Goal: Download file/media

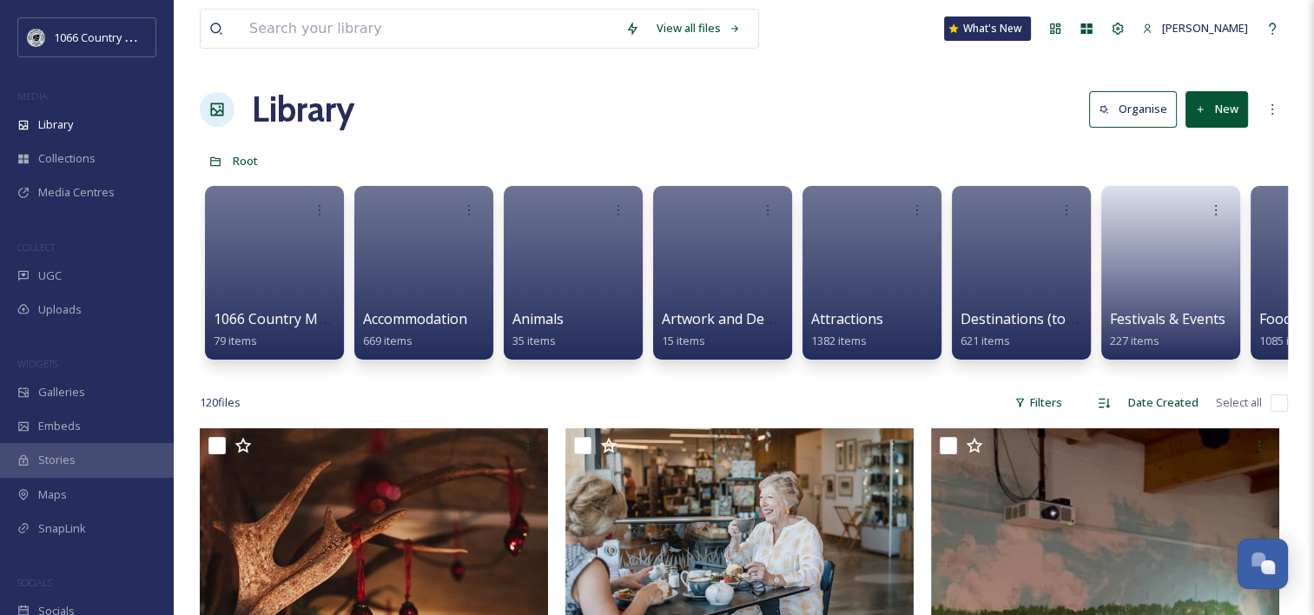
scroll to position [2536, 0]
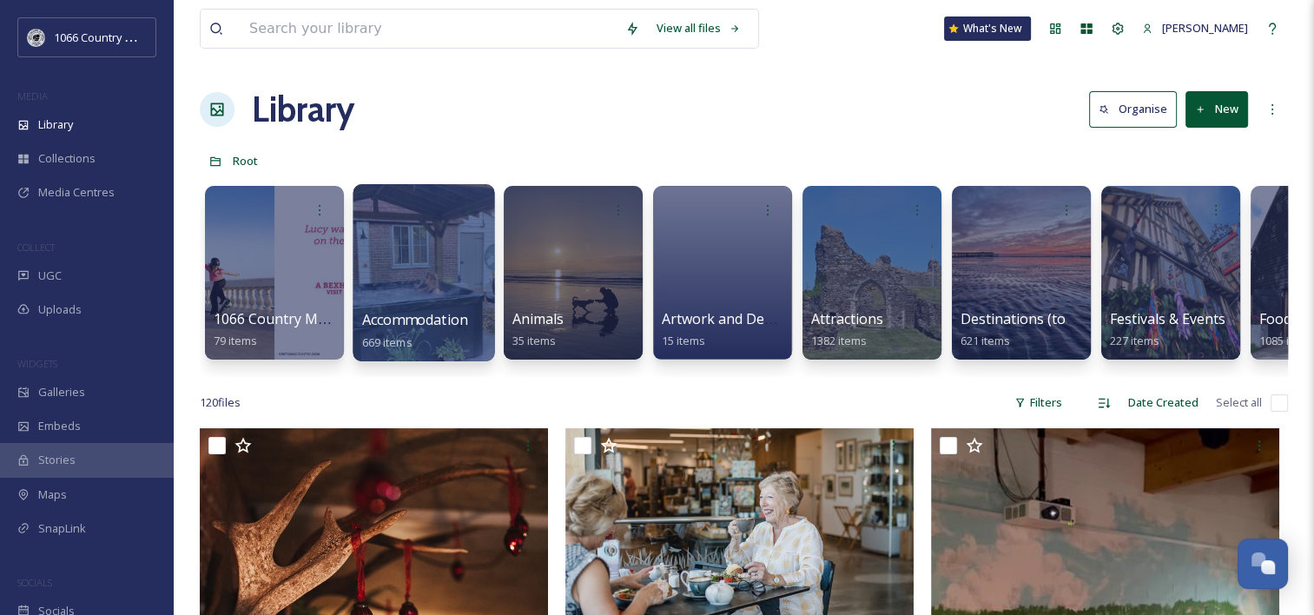
click at [441, 240] on div at bounding box center [424, 272] width 142 height 177
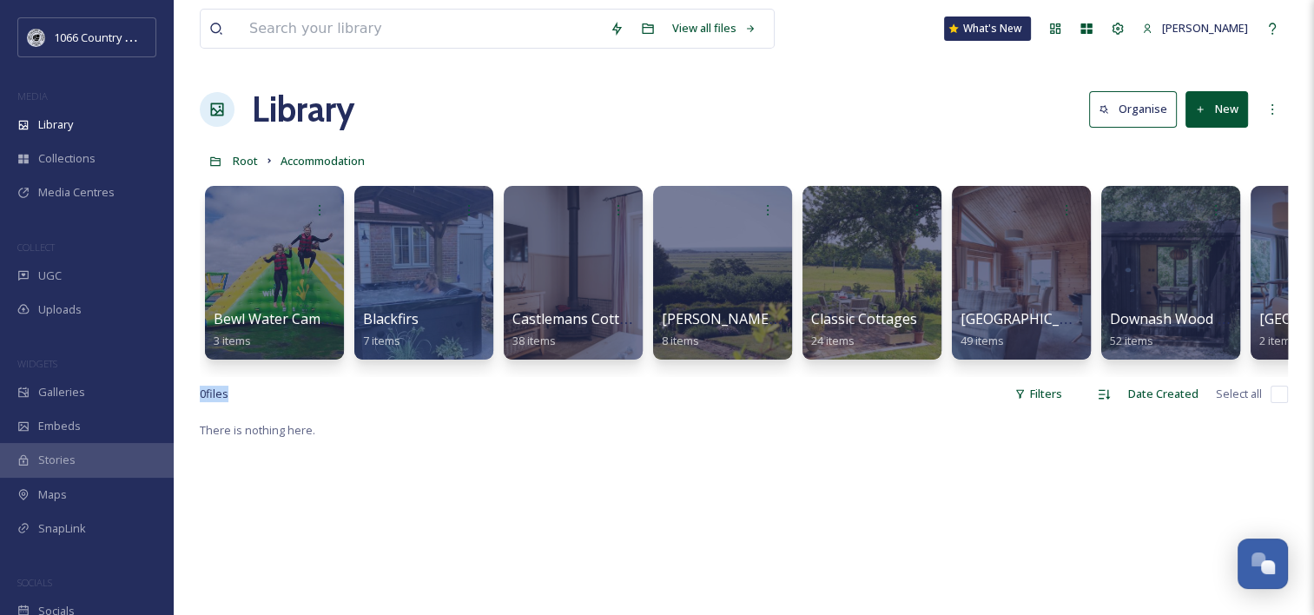
drag, startPoint x: 375, startPoint y: 389, endPoint x: 479, endPoint y: 387, distance: 104.3
click at [479, 387] on div "View all files What's New [PERSON_NAME] Library Organise New Root Accommodation…" at bounding box center [744, 517] width 1141 height 1035
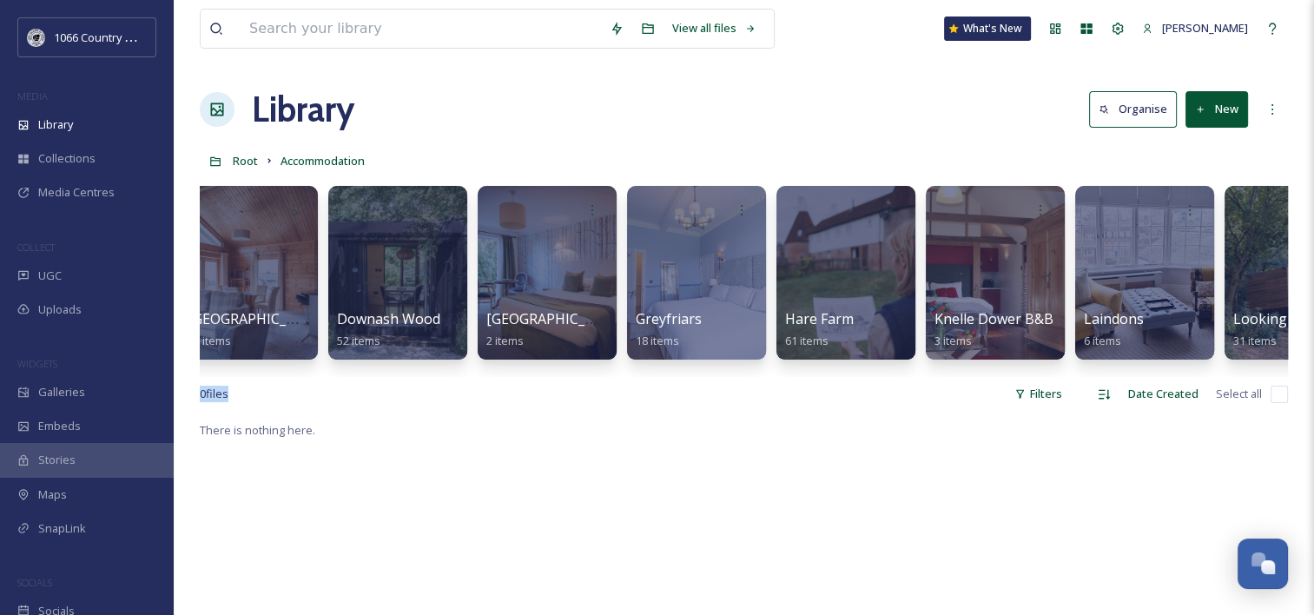
scroll to position [0, 777]
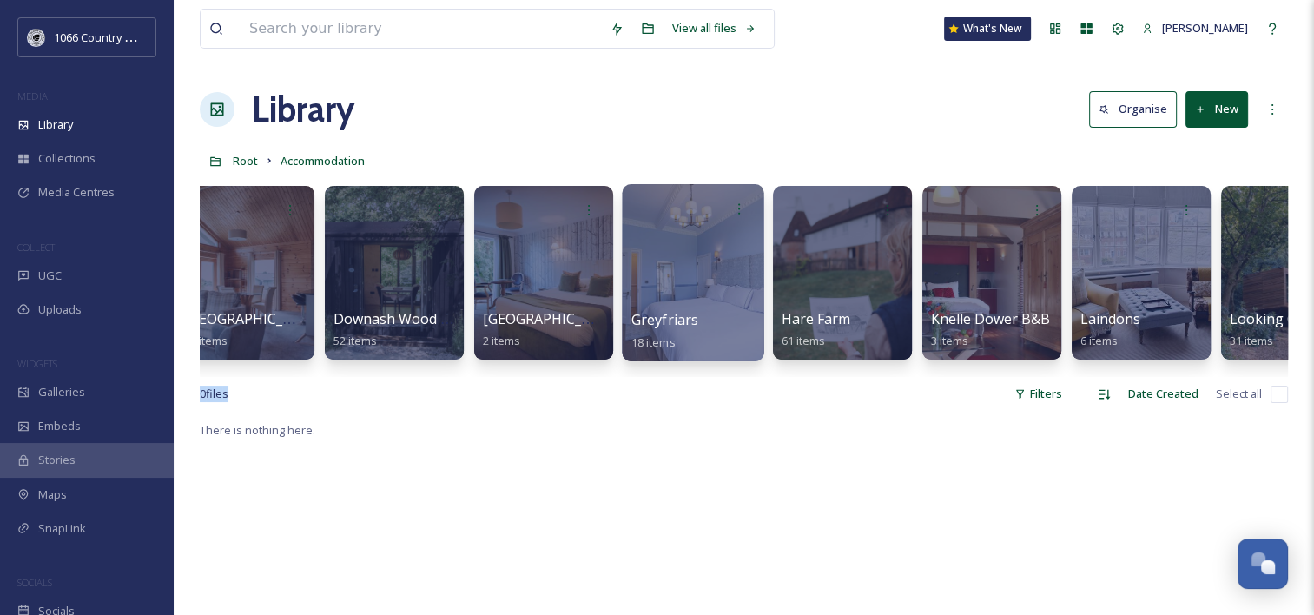
click at [678, 241] on div at bounding box center [693, 272] width 142 height 177
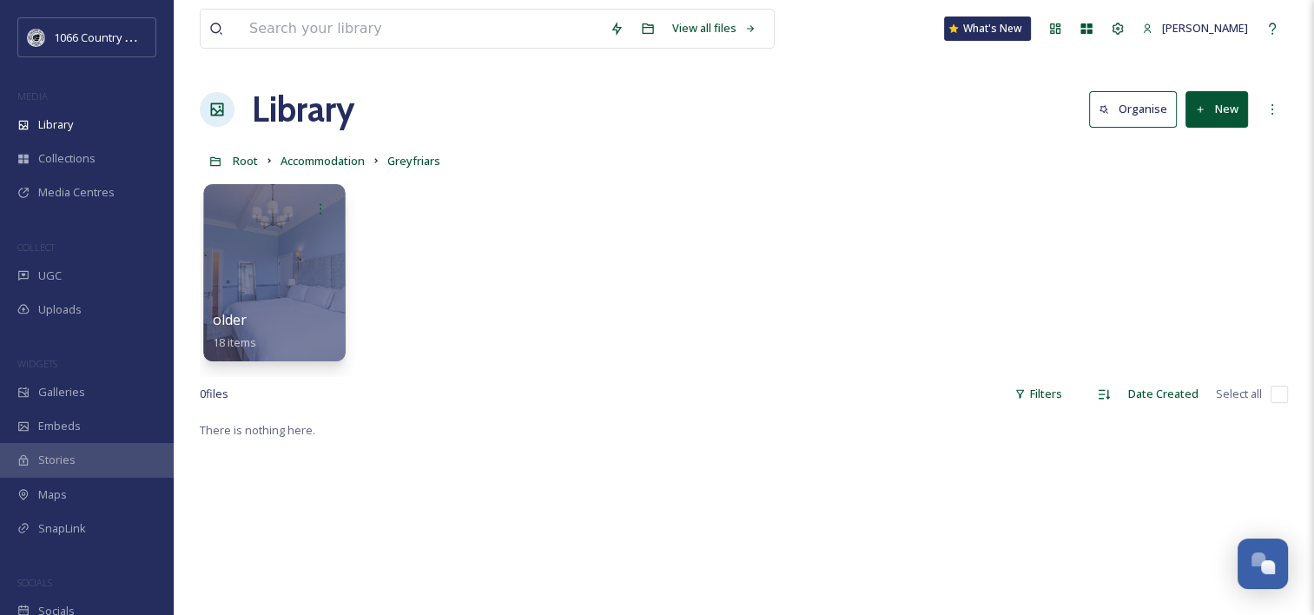
click at [306, 236] on div at bounding box center [274, 272] width 142 height 177
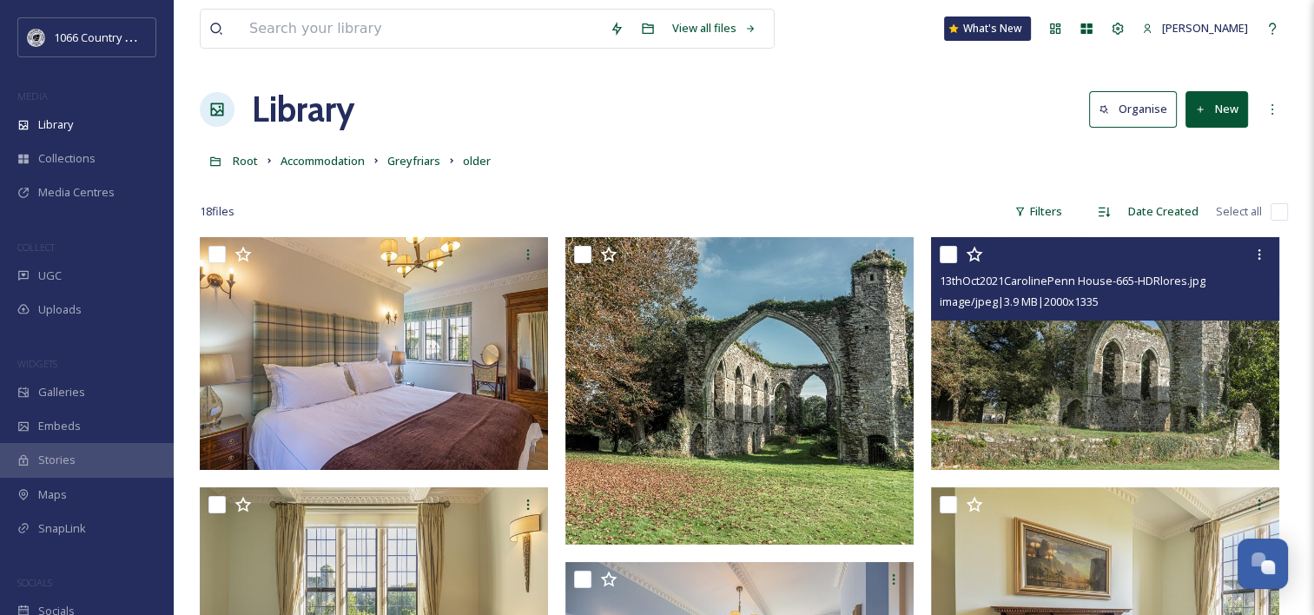
click at [1075, 364] on img at bounding box center [1105, 353] width 348 height 233
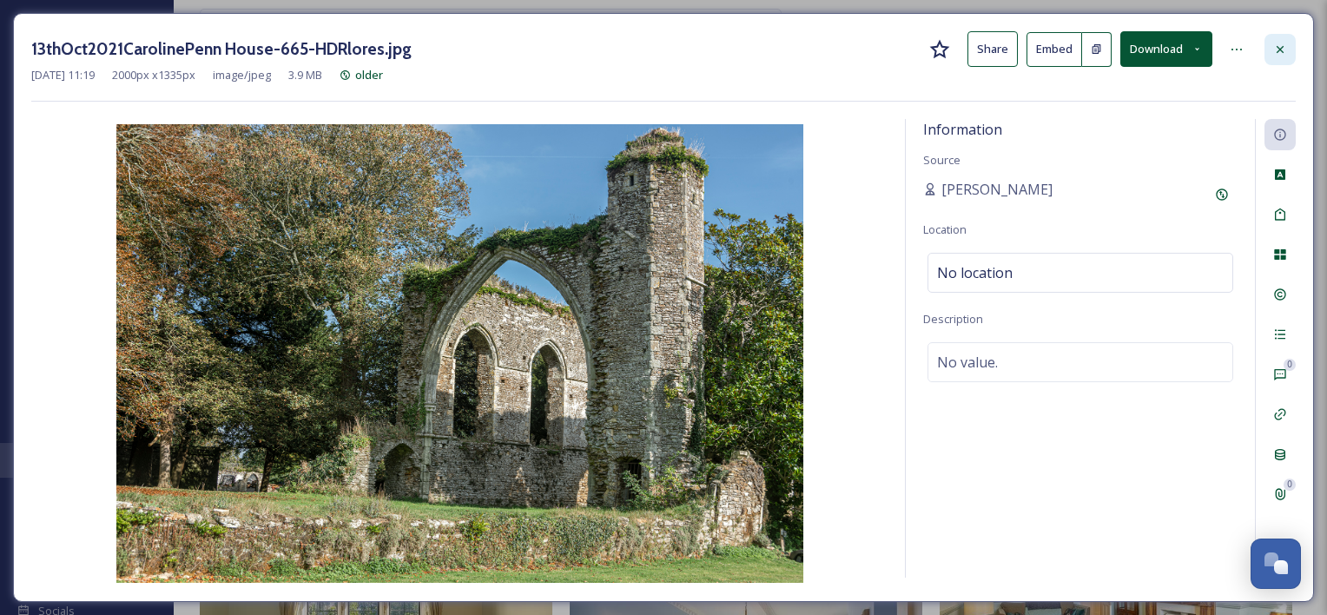
click at [1273, 45] on icon at bounding box center [1280, 50] width 14 height 14
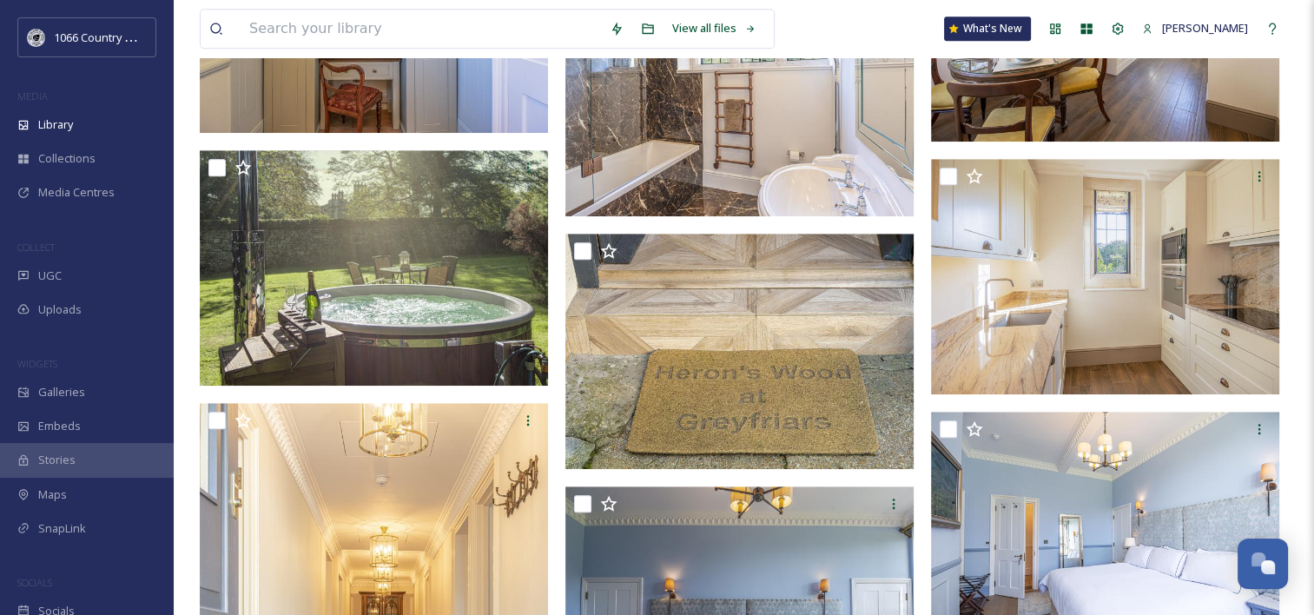
scroll to position [1129, 0]
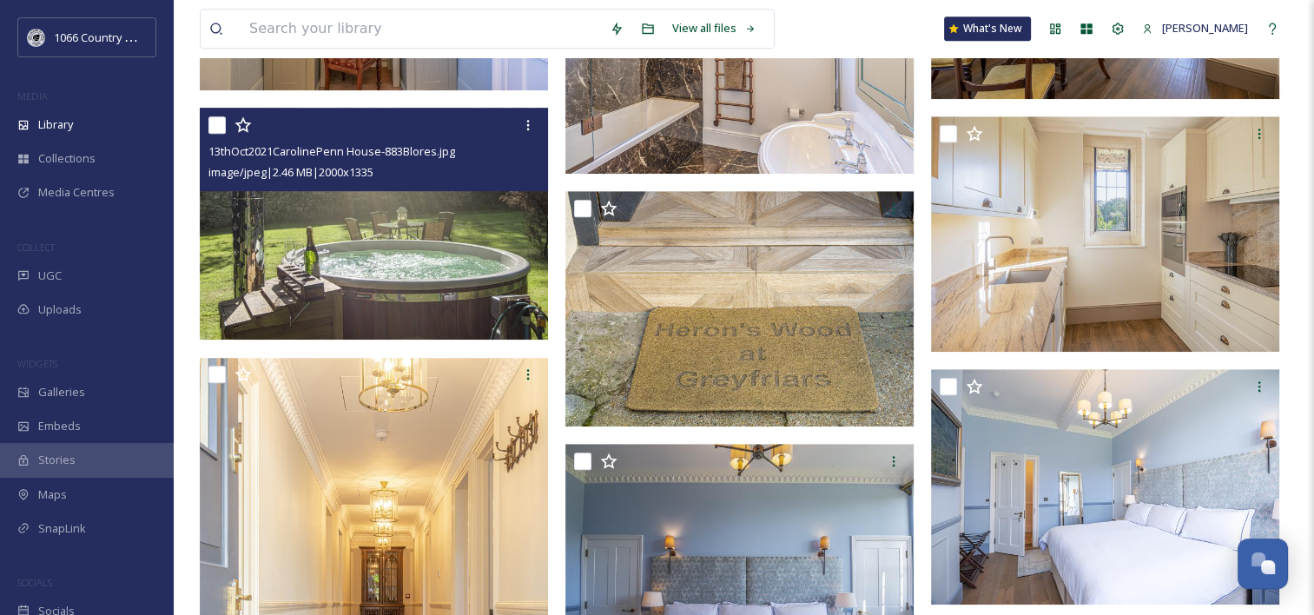
click at [366, 236] on img at bounding box center [374, 224] width 348 height 233
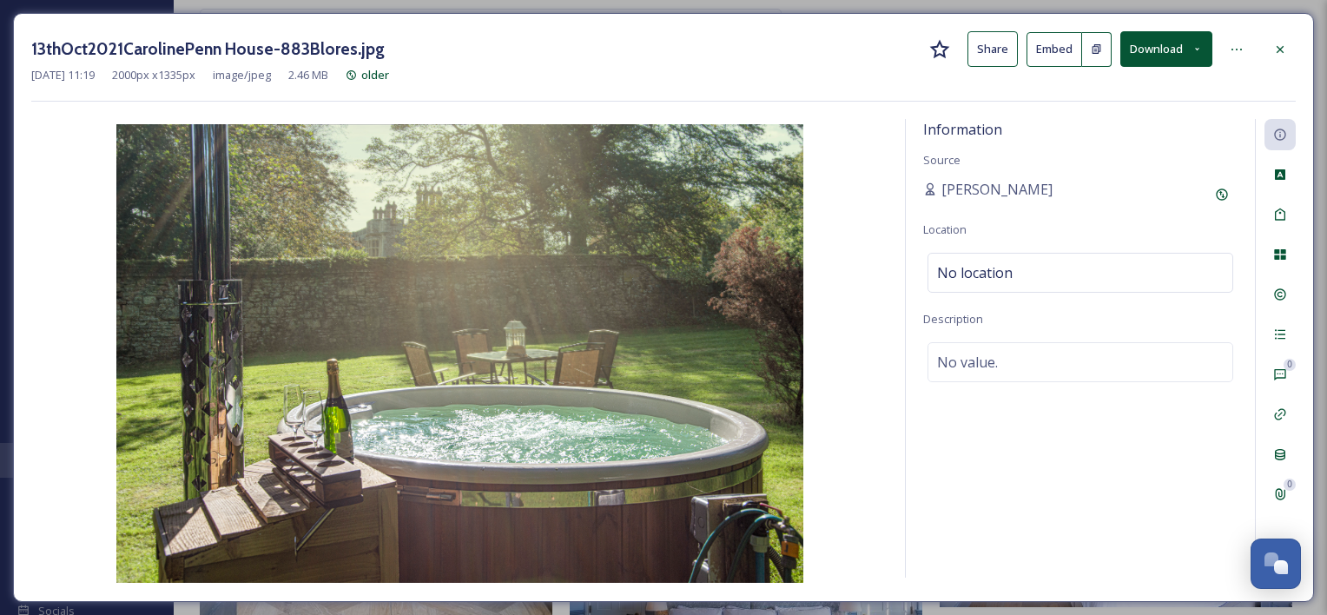
click at [1174, 60] on button "Download" at bounding box center [1167, 49] width 92 height 36
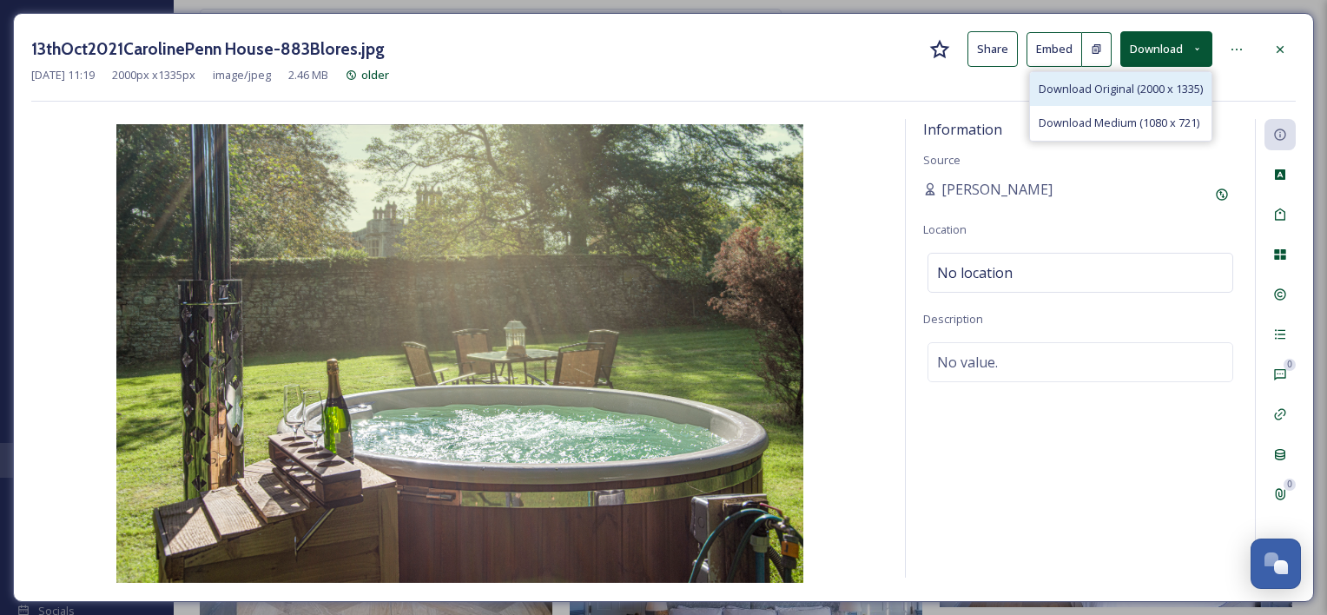
click at [1144, 88] on span "Download Original (2000 x 1335)" at bounding box center [1121, 89] width 164 height 17
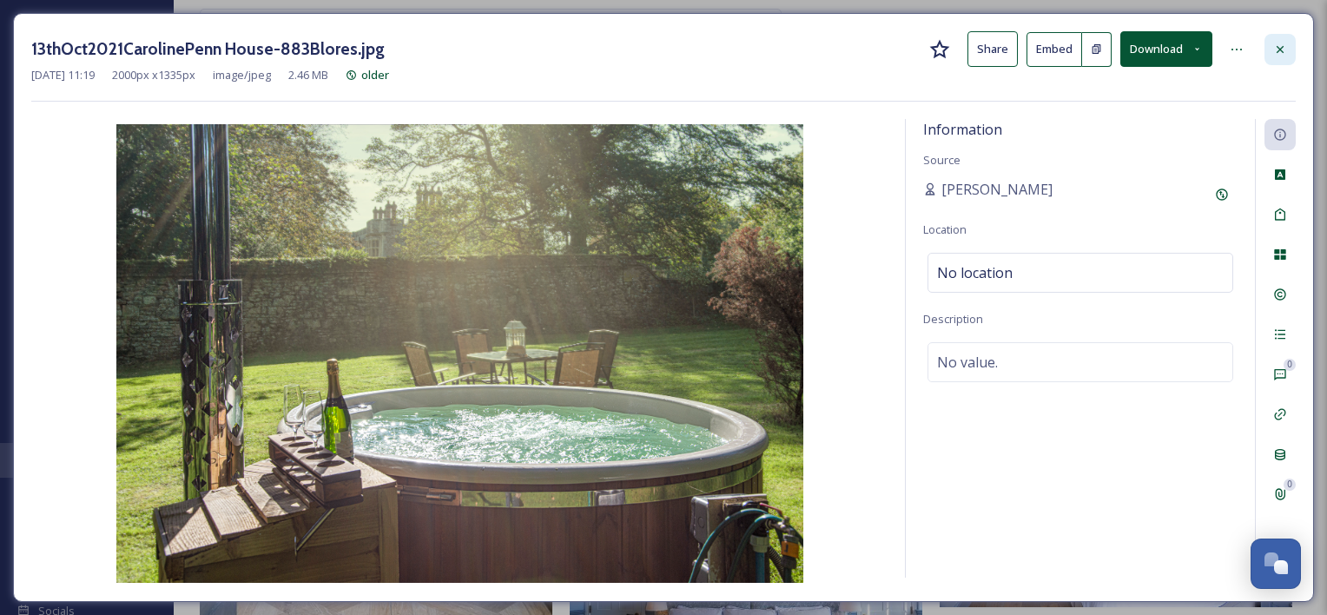
click at [1283, 52] on icon at bounding box center [1280, 50] width 14 height 14
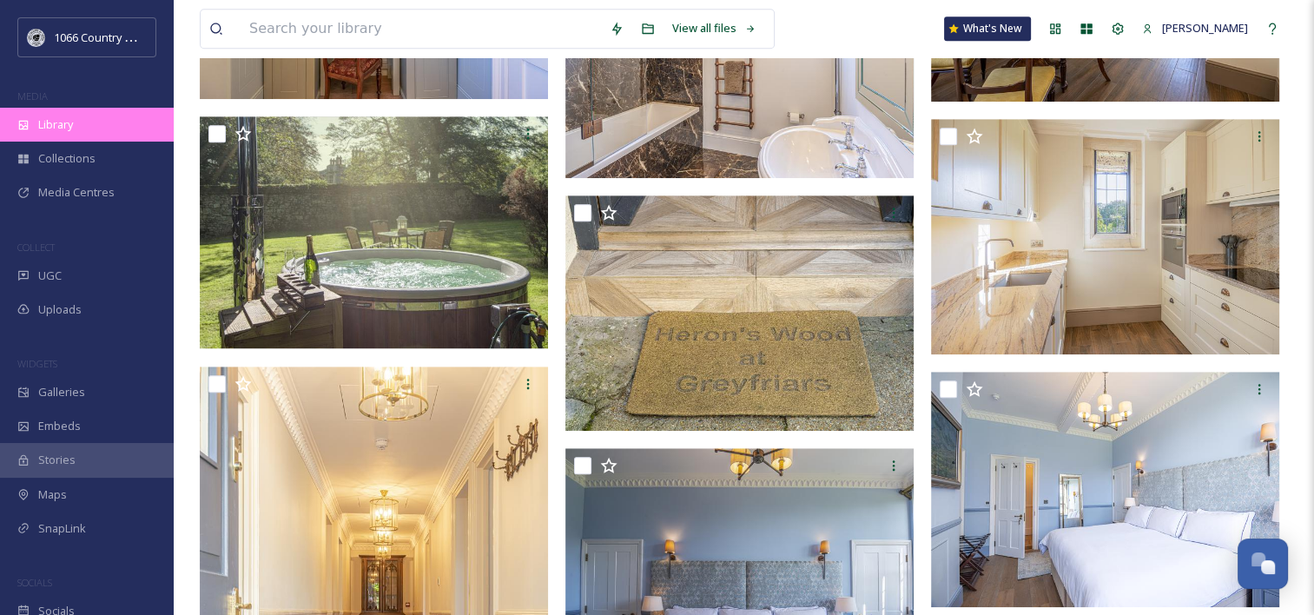
click at [87, 115] on div "Library" at bounding box center [87, 125] width 174 height 34
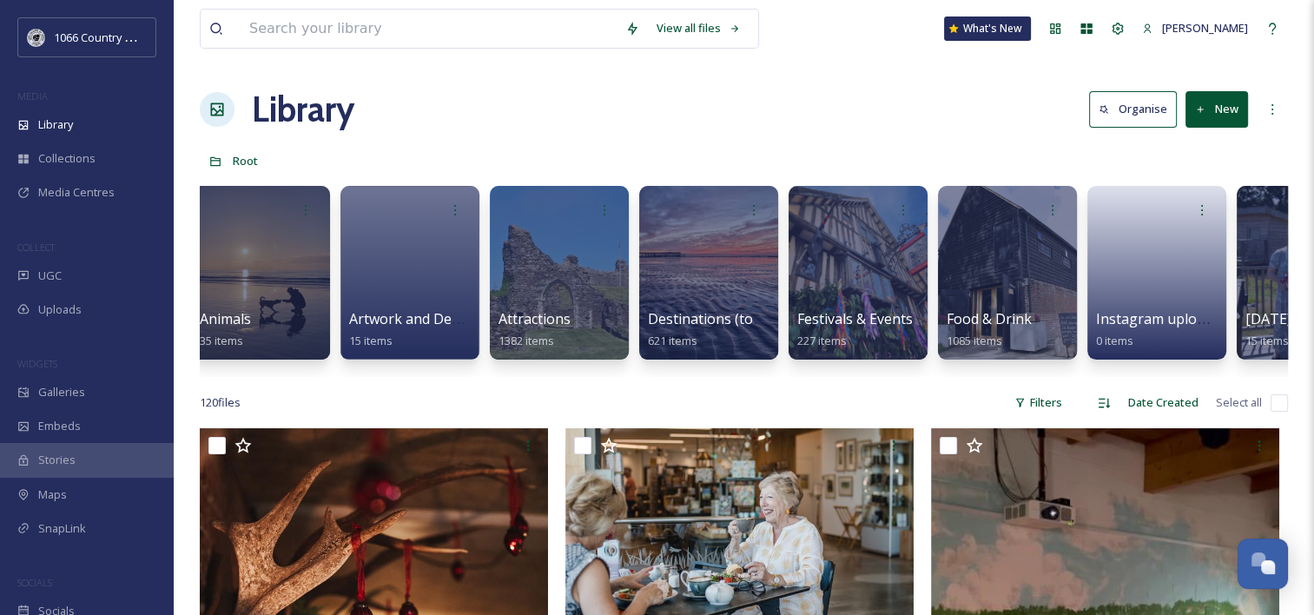
scroll to position [0, 400]
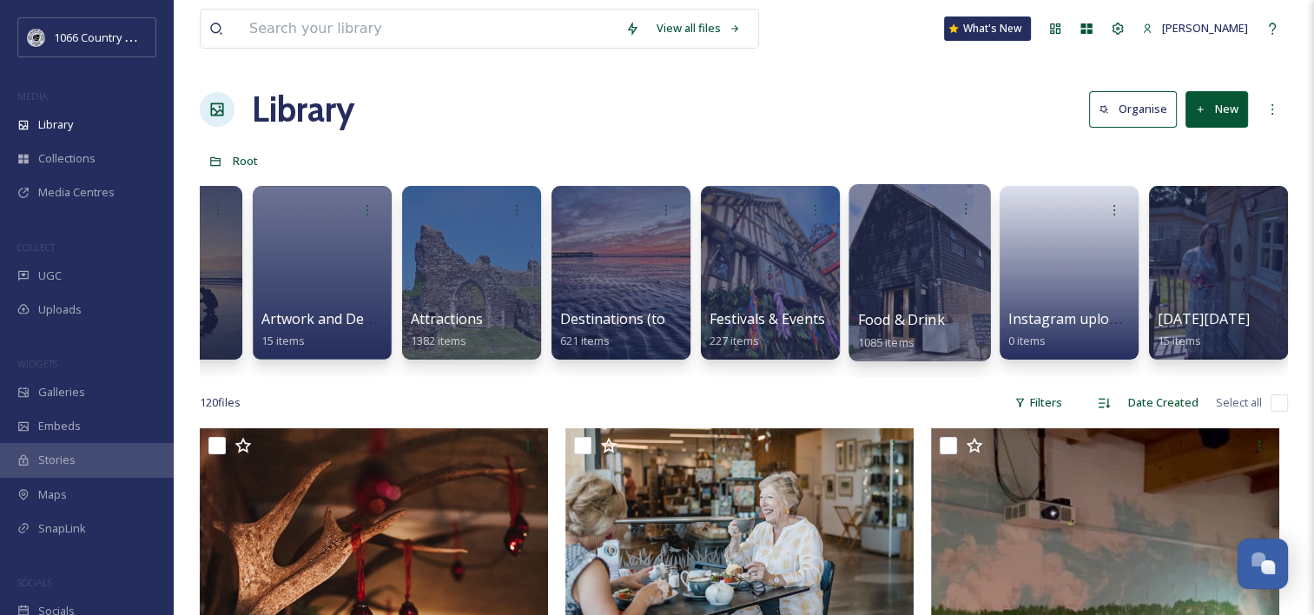
click at [938, 250] on div at bounding box center [920, 272] width 142 height 177
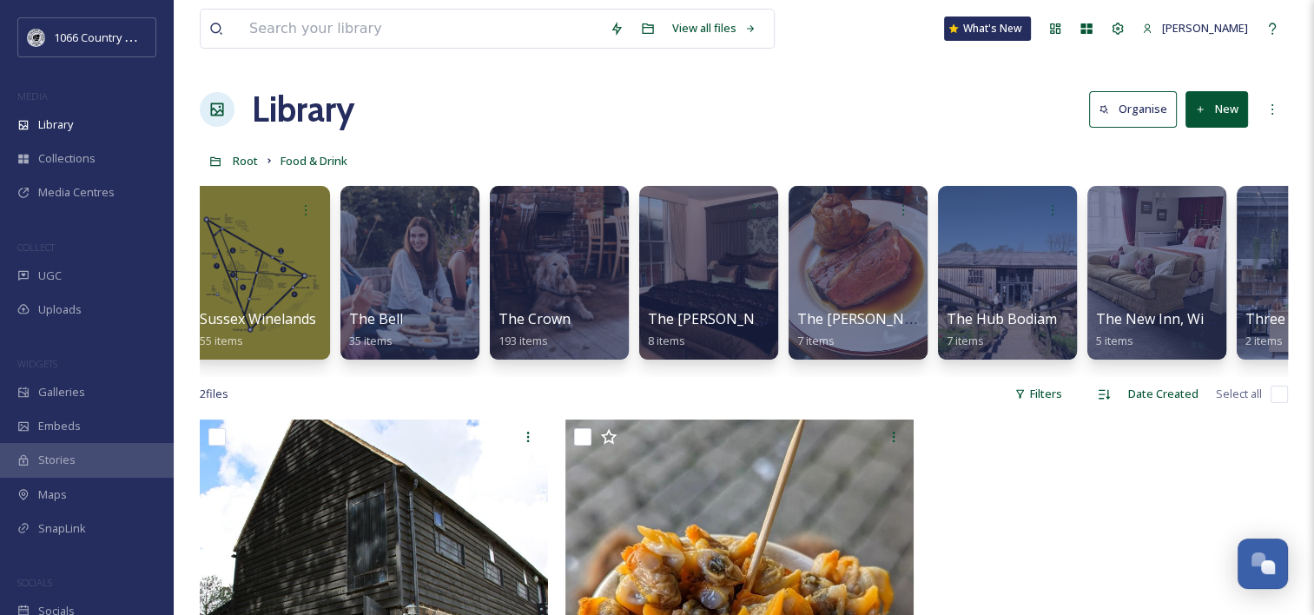
scroll to position [0, 2148]
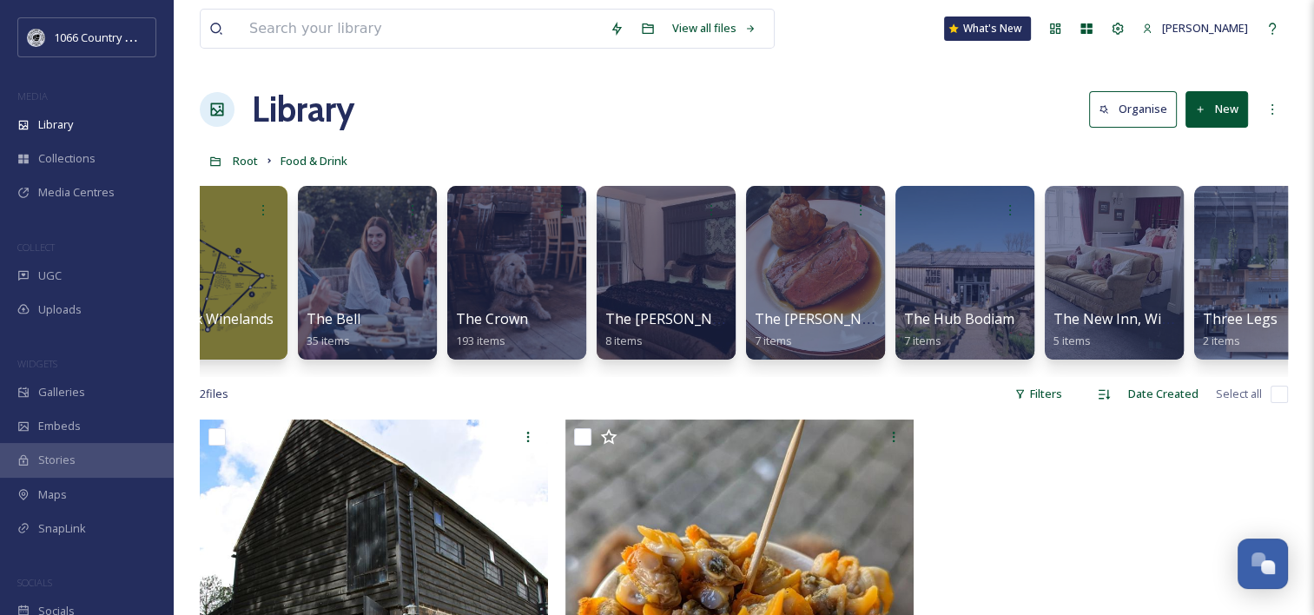
drag, startPoint x: 870, startPoint y: 391, endPoint x: 969, endPoint y: 396, distance: 99.2
click at [969, 396] on div "2 file s Filters Date Created Select all" at bounding box center [744, 394] width 1088 height 34
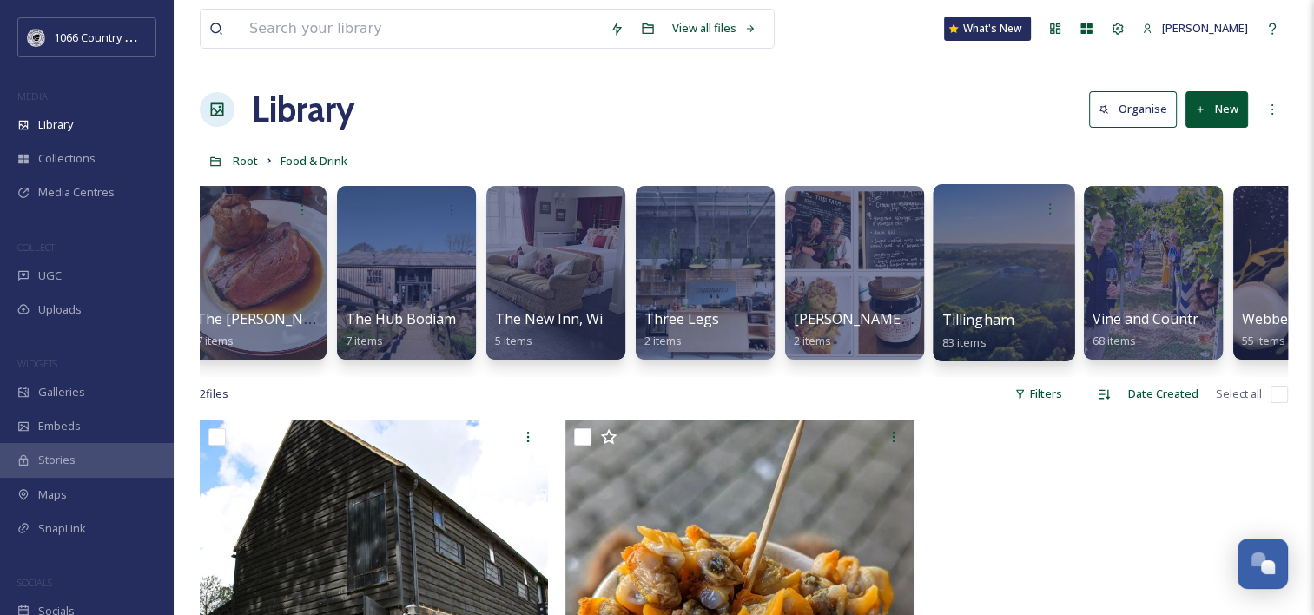
scroll to position [0, 2713]
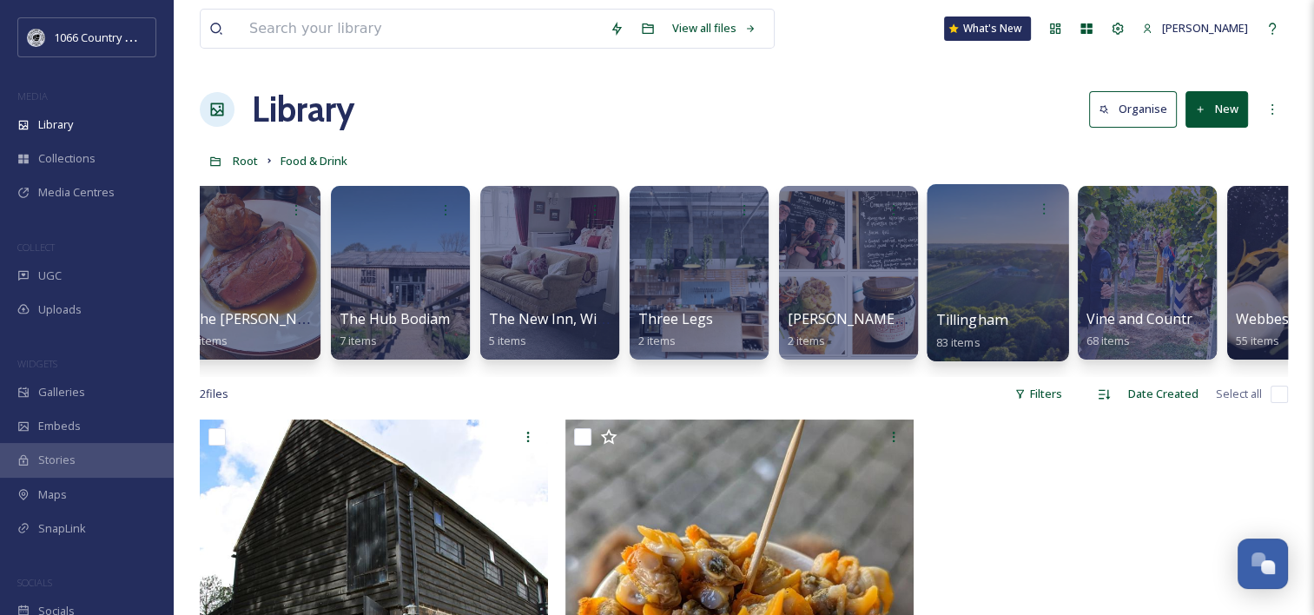
click at [1005, 250] on div at bounding box center [998, 272] width 142 height 177
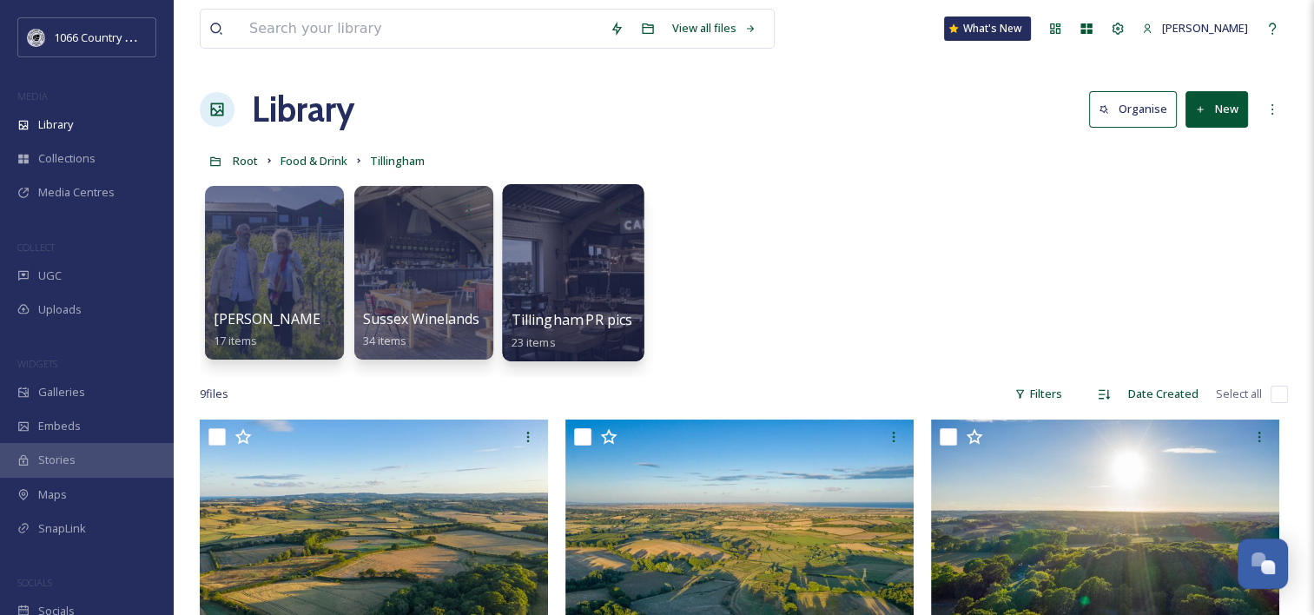
click at [559, 246] on div at bounding box center [573, 272] width 142 height 177
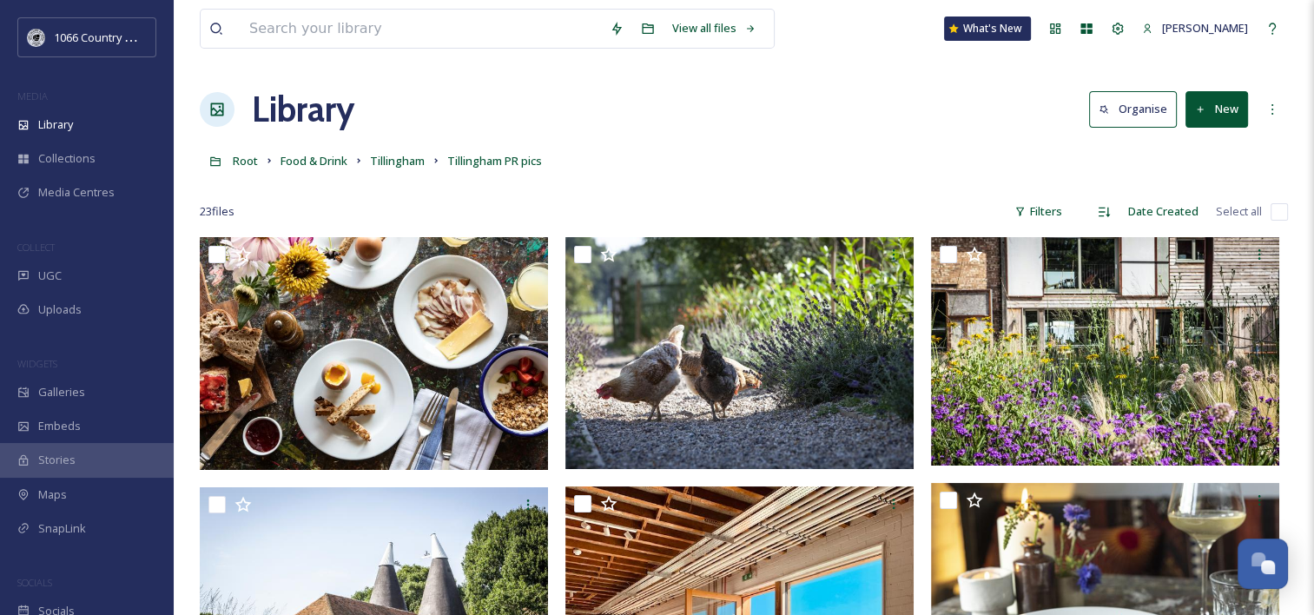
click at [711, 180] on div at bounding box center [744, 185] width 1088 height 17
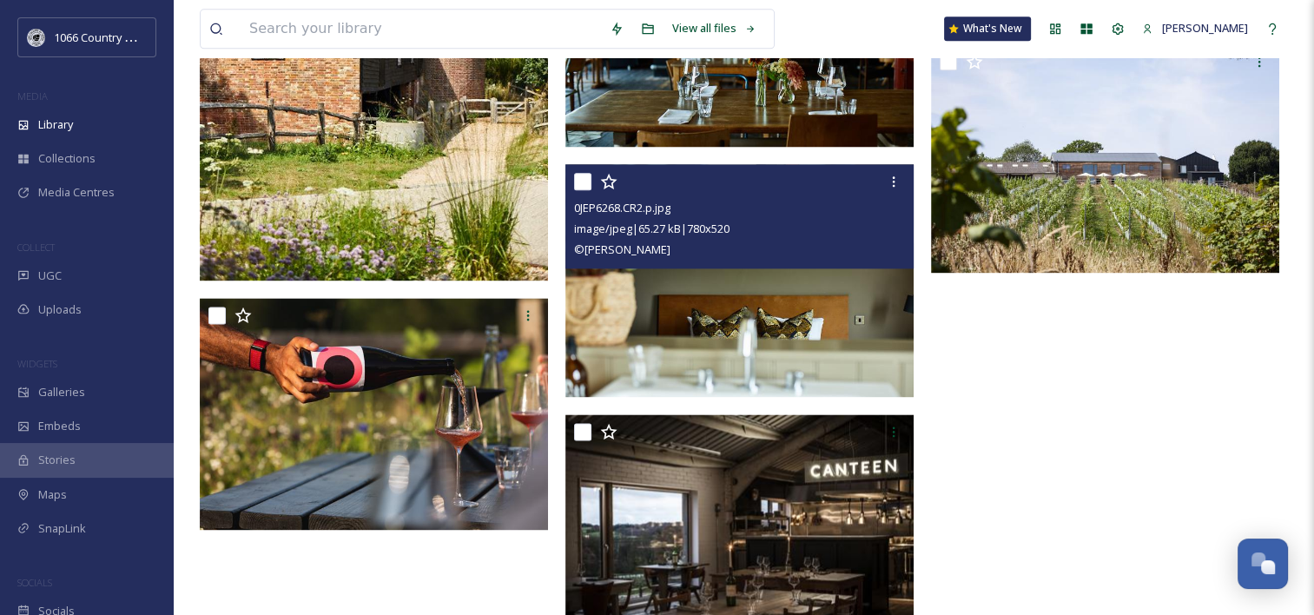
scroll to position [2340, 0]
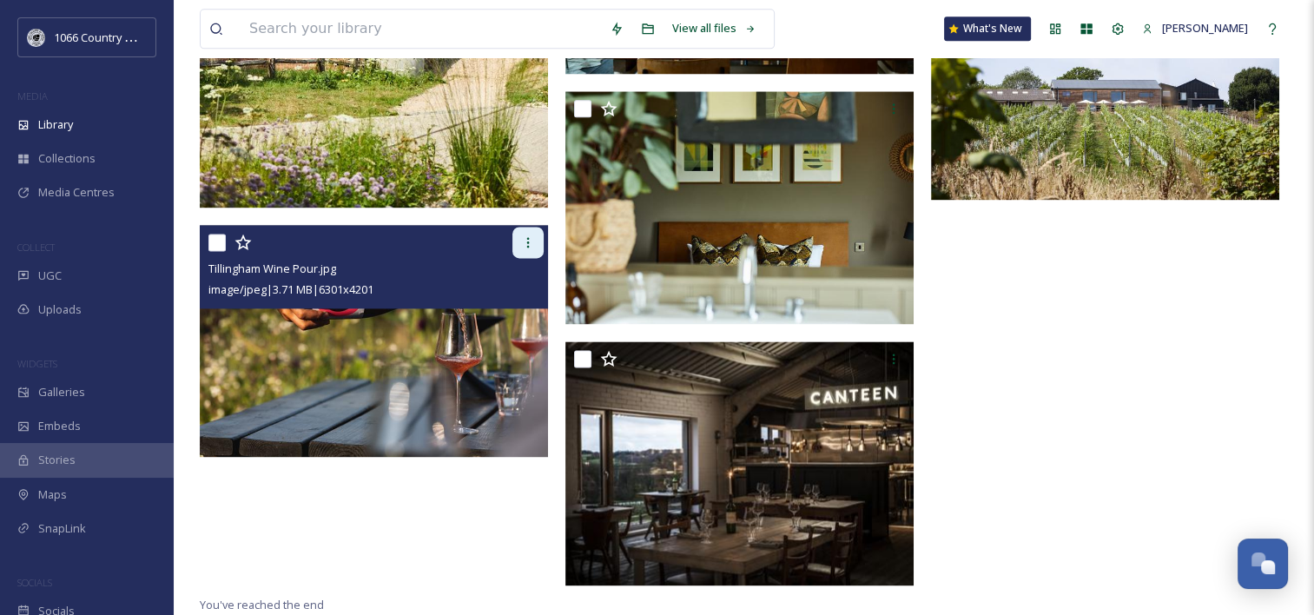
click at [521, 241] on icon at bounding box center [528, 242] width 14 height 14
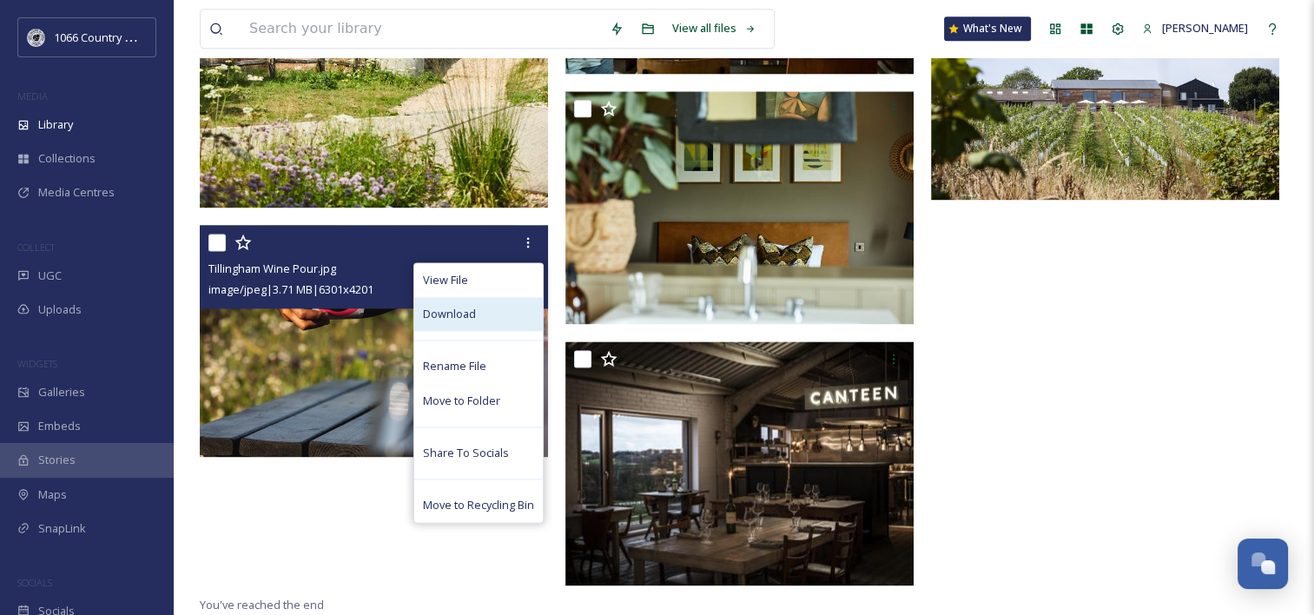
click at [460, 314] on span "Download" at bounding box center [449, 314] width 53 height 17
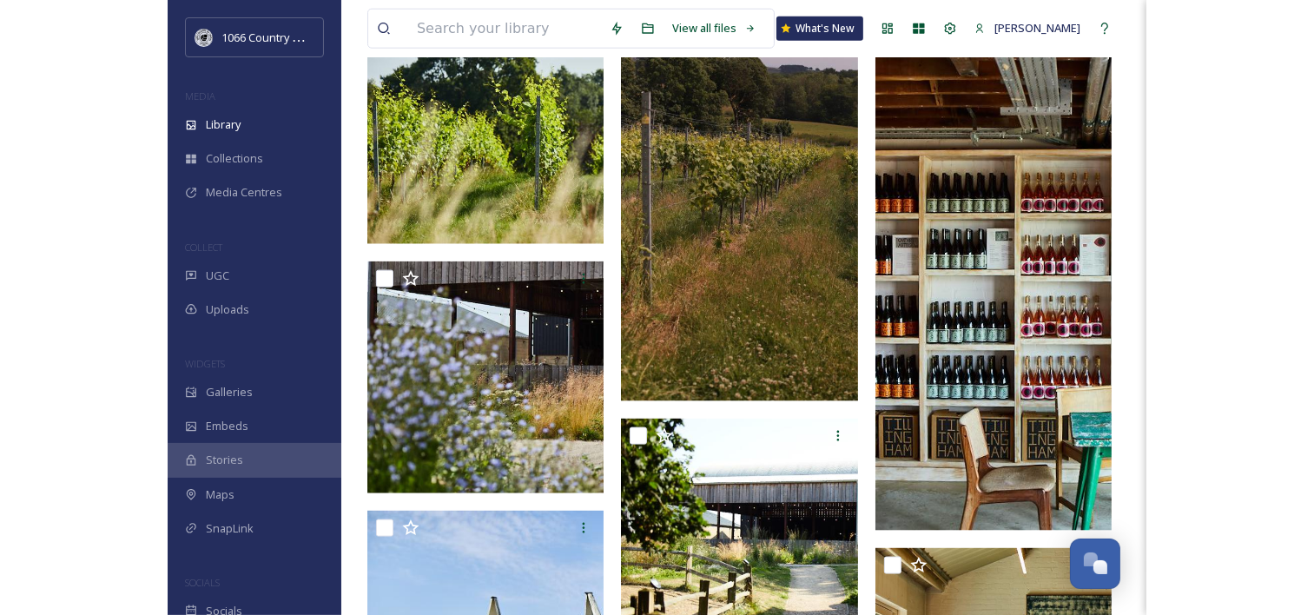
scroll to position [1968, 0]
